Goal: Task Accomplishment & Management: Use online tool/utility

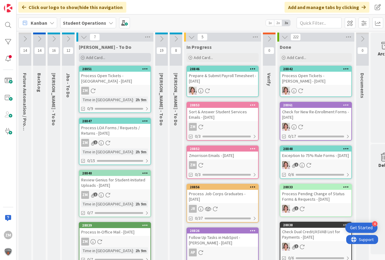
click at [98, 59] on span "Add Card..." at bounding box center [95, 57] width 19 height 5
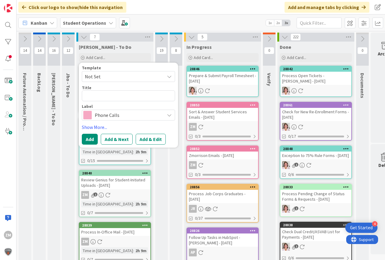
click at [170, 77] on icon at bounding box center [169, 76] width 5 height 5
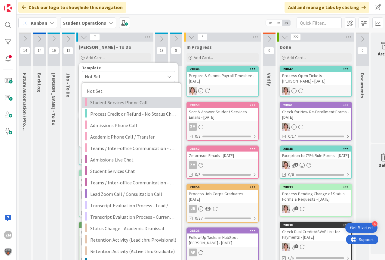
click at [107, 103] on span "Student Services Phone Call" at bounding box center [133, 102] width 86 height 8
type textarea "x"
type textarea "Student Services Phone Call"
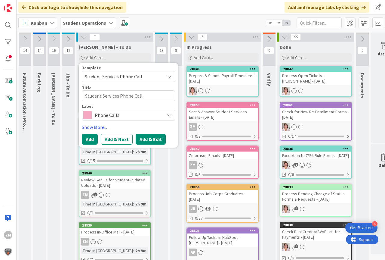
click at [145, 138] on button "Add & Edit" at bounding box center [151, 139] width 30 height 11
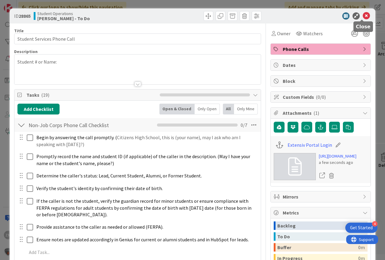
click at [363, 14] on icon at bounding box center [366, 15] width 7 height 7
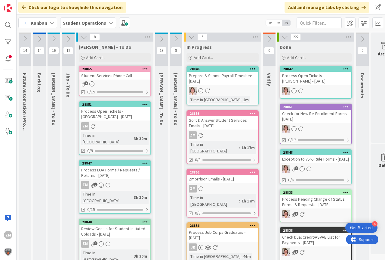
click at [144, 69] on icon at bounding box center [145, 68] width 6 height 4
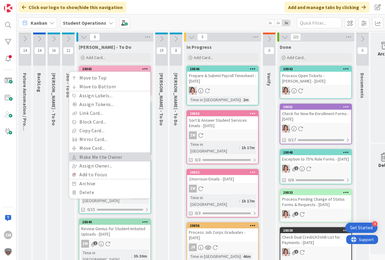
click at [101, 157] on link "Make Me the Owner" at bounding box center [109, 157] width 81 height 9
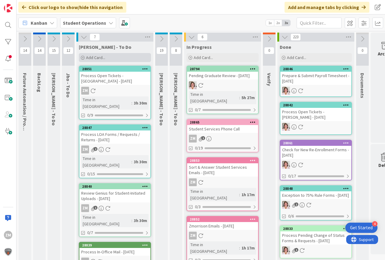
click at [100, 58] on span "Add Card..." at bounding box center [95, 57] width 19 height 5
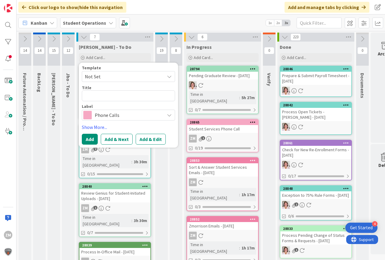
click at [137, 48] on div "[PERSON_NAME] - To Do" at bounding box center [115, 47] width 72 height 6
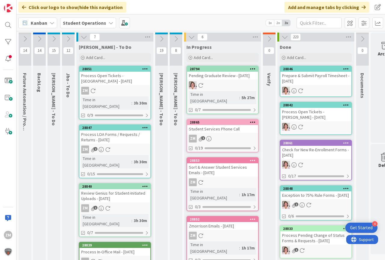
click at [223, 127] on div "Student Services Phone Call" at bounding box center [222, 129] width 71 height 8
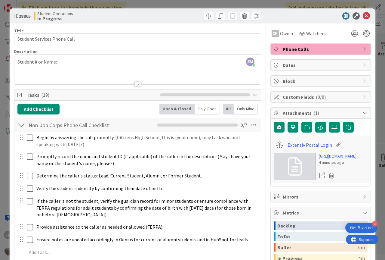
click at [72, 62] on div "ZM [PERSON_NAME] just joined Student # or Name:" at bounding box center [137, 69] width 246 height 30
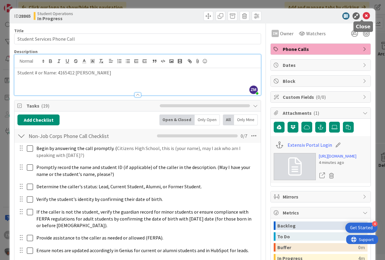
drag, startPoint x: 363, startPoint y: 16, endPoint x: 358, endPoint y: 18, distance: 5.5
click at [363, 17] on icon at bounding box center [366, 15] width 7 height 7
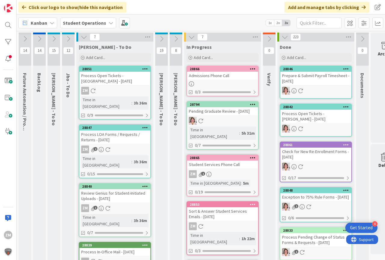
click at [229, 173] on div "ZM 1" at bounding box center [222, 174] width 71 height 8
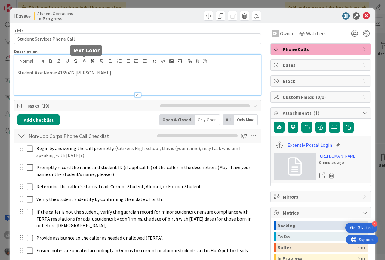
click at [85, 62] on div "Student # or Name: 4165412 [PERSON_NAME]" at bounding box center [137, 74] width 246 height 41
click at [363, 16] on icon at bounding box center [366, 15] width 7 height 7
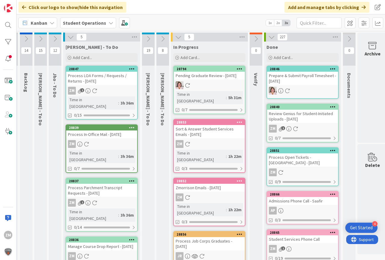
scroll to position [0, 14]
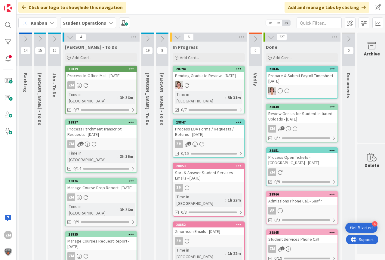
click at [198, 136] on div "Process LOA Forms / Requests / Returns - [DATE]" at bounding box center [208, 131] width 71 height 13
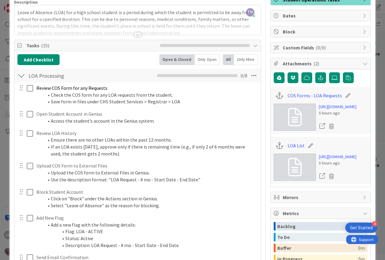
scroll to position [60, 0]
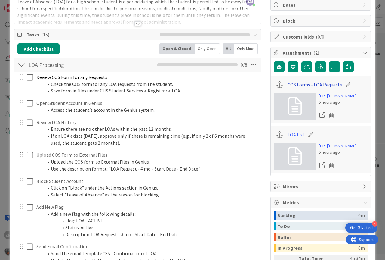
click at [320, 85] on link "COS Forms - LOA Requests" at bounding box center [315, 84] width 54 height 7
click at [294, 138] on link "LOA List" at bounding box center [296, 134] width 17 height 7
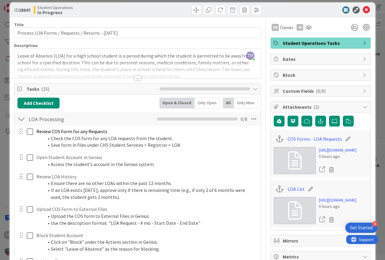
scroll to position [0, 0]
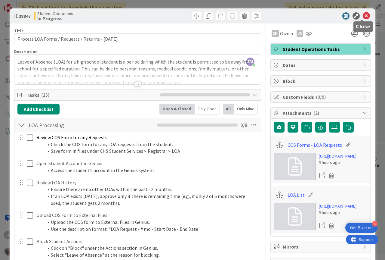
click at [363, 15] on icon at bounding box center [366, 15] width 7 height 7
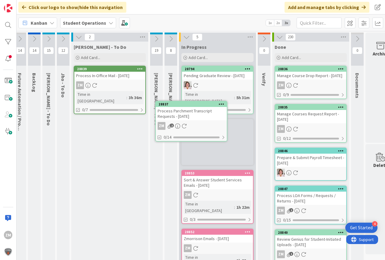
scroll to position [0, 4]
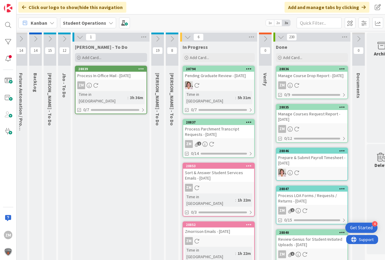
click at [95, 57] on span "Add Card..." at bounding box center [91, 57] width 19 height 5
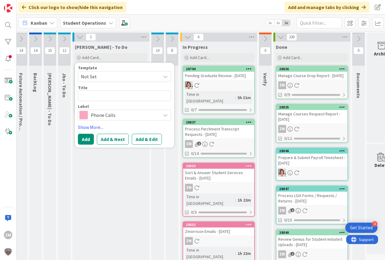
click at [168, 76] on span "Not Set" at bounding box center [124, 76] width 93 height 11
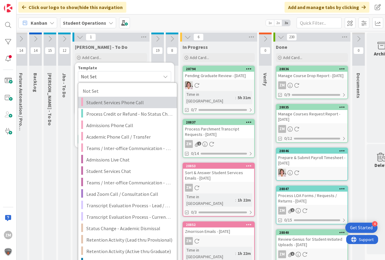
click at [109, 103] on span "Student Services Phone Call" at bounding box center [129, 102] width 86 height 8
type textarea "x"
type textarea "Student Services Phone Call"
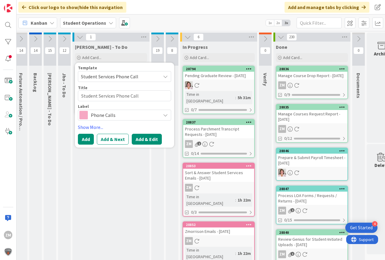
click at [142, 137] on button "Add & Edit" at bounding box center [147, 139] width 30 height 11
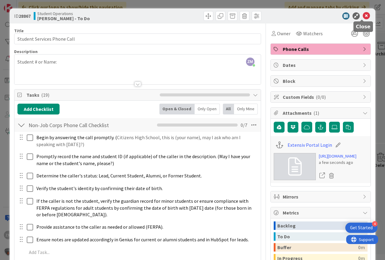
click at [364, 15] on icon at bounding box center [366, 15] width 7 height 7
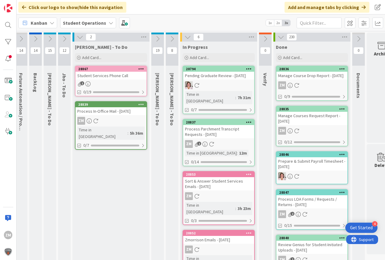
click at [140, 69] on icon at bounding box center [141, 68] width 6 height 4
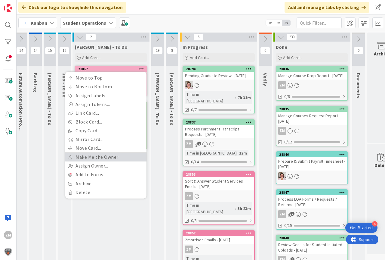
click at [98, 154] on link "Make Me the Owner" at bounding box center [105, 157] width 81 height 9
